Goal: Navigation & Orientation: Find specific page/section

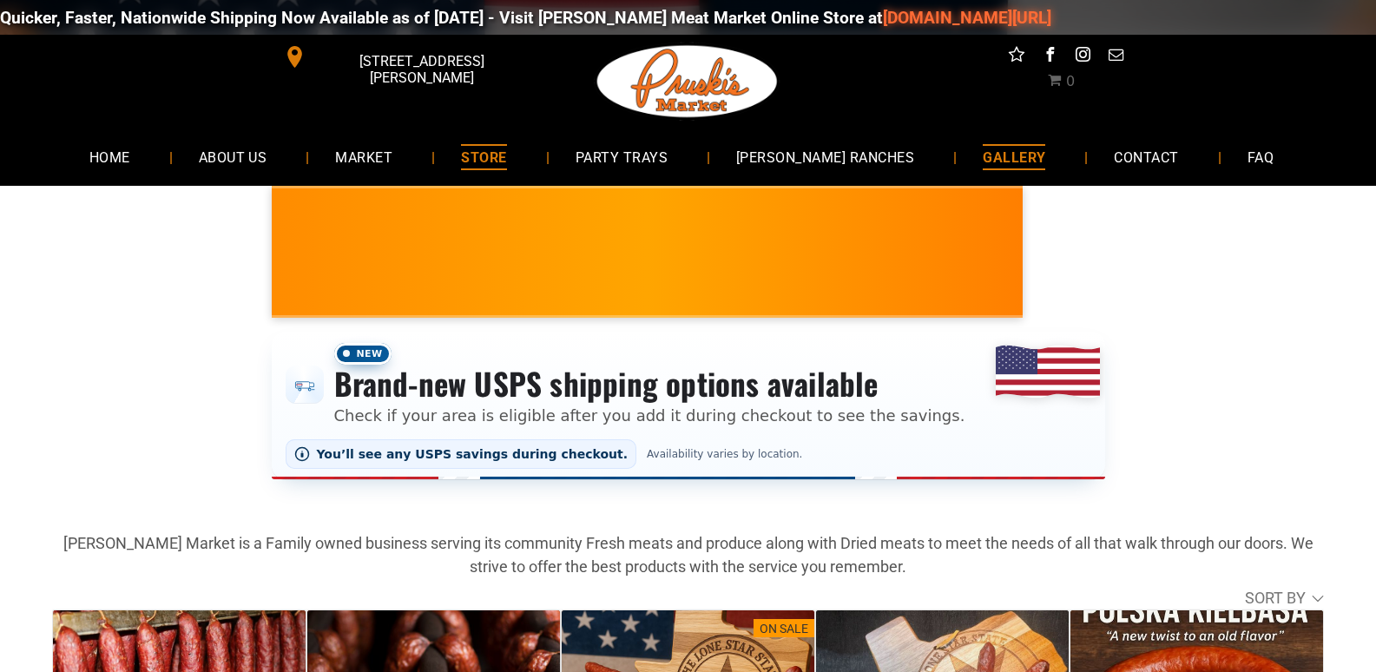
click at [1003, 140] on link "GALLERY" at bounding box center [1014, 157] width 115 height 46
